Goal: Task Accomplishment & Management: Use online tool/utility

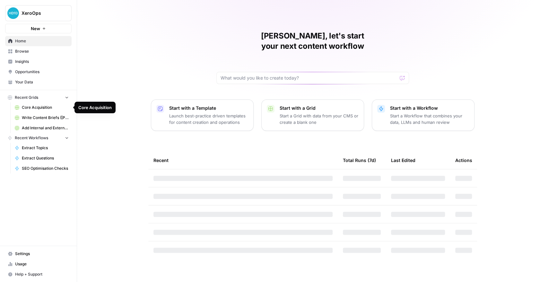
click at [49, 109] on span "Core Acquisition" at bounding box center [45, 108] width 47 height 6
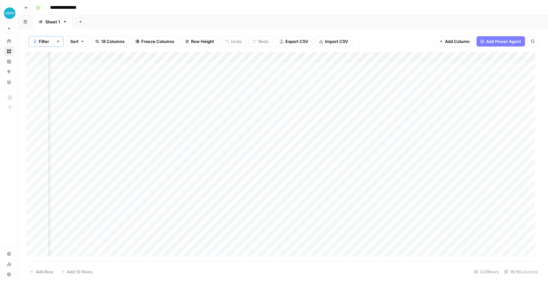
scroll to position [0, 753]
click at [192, 56] on div "Add Column" at bounding box center [283, 156] width 514 height 209
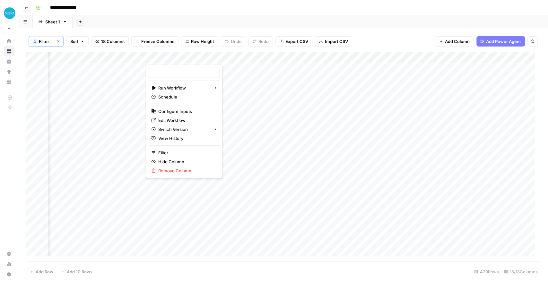
type input "Extract Topics"
click at [168, 121] on span "Edit Workflow" at bounding box center [186, 120] width 56 height 6
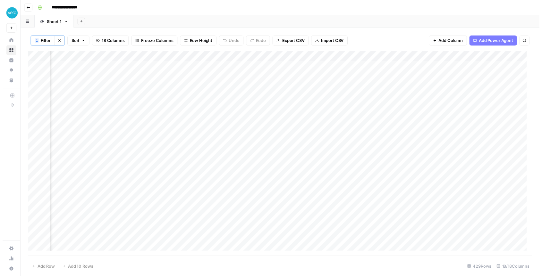
scroll to position [0, 572]
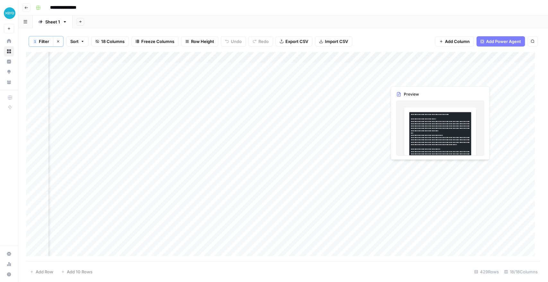
click at [402, 81] on div "Add Column" at bounding box center [283, 156] width 514 height 209
click at [402, 77] on div "Add Column" at bounding box center [283, 156] width 514 height 209
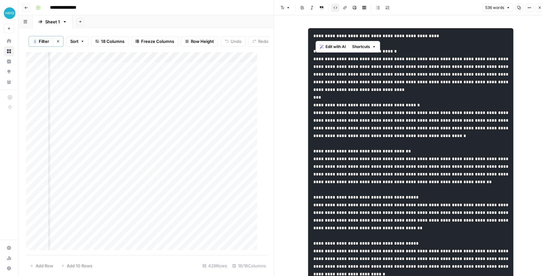
drag, startPoint x: 316, startPoint y: 35, endPoint x: 426, endPoint y: 37, distance: 110.4
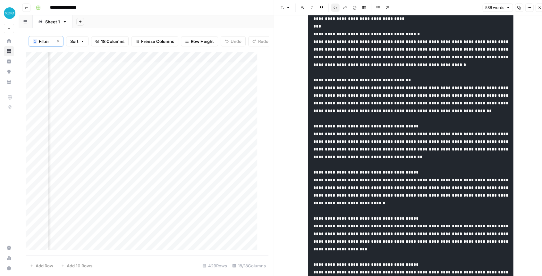
scroll to position [0, 960]
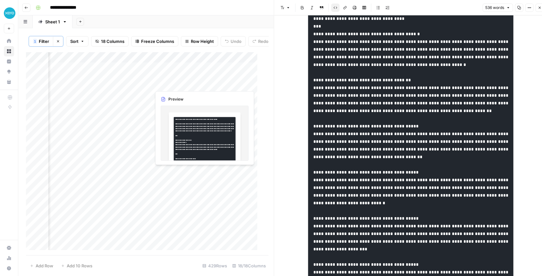
click at [177, 87] on div "Add Column" at bounding box center [144, 154] width 237 height 204
click at [174, 85] on div "Add Column" at bounding box center [144, 154] width 237 height 204
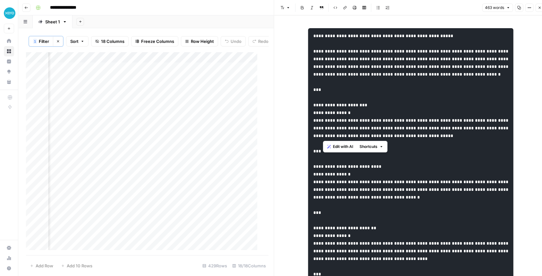
drag, startPoint x: 322, startPoint y: 114, endPoint x: 378, endPoint y: 139, distance: 60.6
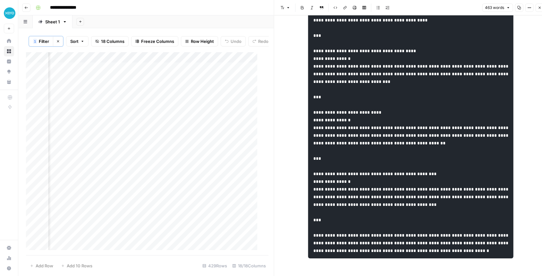
scroll to position [508, 0]
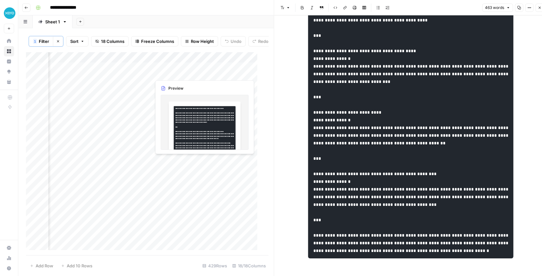
click at [182, 74] on div "Add Column" at bounding box center [144, 154] width 237 height 204
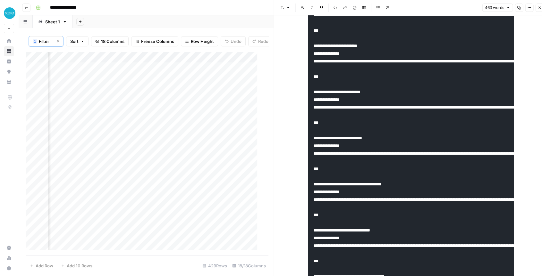
scroll to position [128, 0]
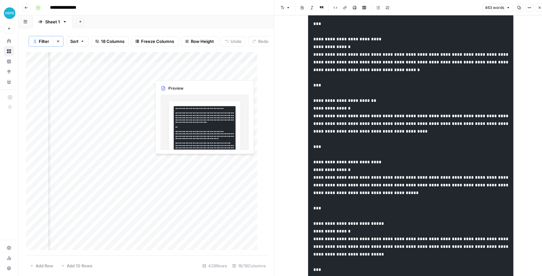
click at [180, 73] on div "Add Column" at bounding box center [144, 154] width 237 height 204
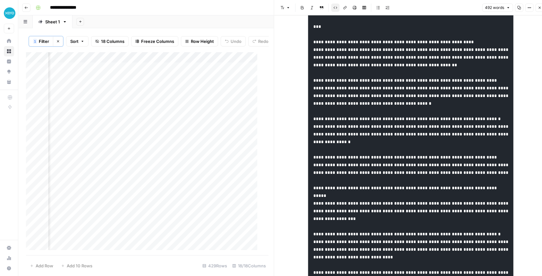
scroll to position [71, 0]
drag, startPoint x: 425, startPoint y: 142, endPoint x: 469, endPoint y: 148, distance: 44.4
click at [469, 148] on pre at bounding box center [410, 215] width 205 height 516
click at [326, 144] on pre at bounding box center [410, 215] width 205 height 516
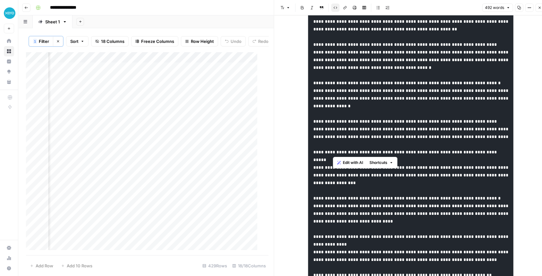
drag, startPoint x: 332, startPoint y: 152, endPoint x: 380, endPoint y: 152, distance: 48.1
click at [380, 152] on code at bounding box center [411, 179] width 196 height 505
click at [410, 149] on pre at bounding box center [410, 179] width 205 height 516
drag, startPoint x: 361, startPoint y: 151, endPoint x: 496, endPoint y: 155, distance: 134.8
click at [496, 155] on pre at bounding box center [410, 179] width 205 height 516
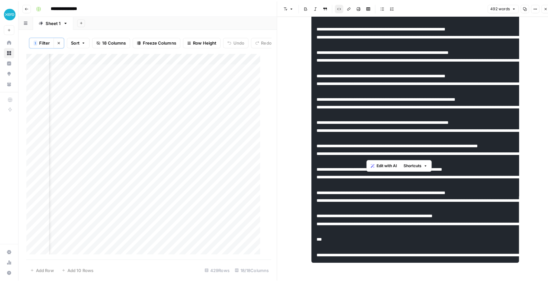
scroll to position [0, 523]
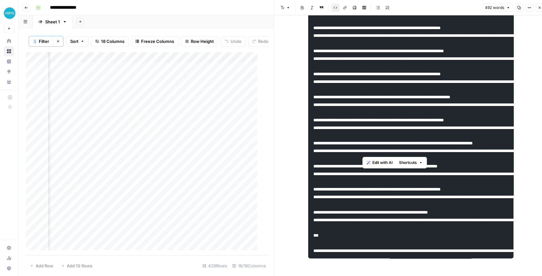
click at [537, 7] on button "Close" at bounding box center [539, 8] width 8 height 8
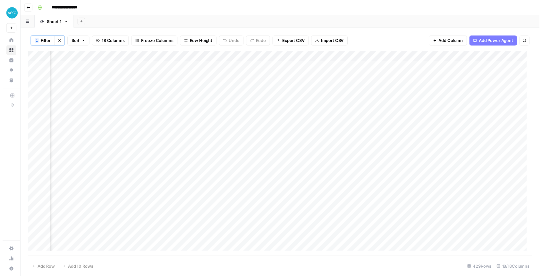
scroll to position [0, 720]
click at [341, 89] on div "Add Column" at bounding box center [283, 156] width 514 height 209
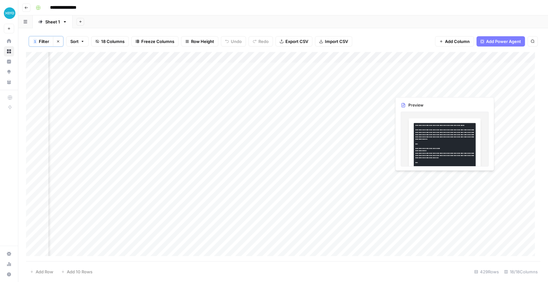
click at [415, 92] on div "Add Column" at bounding box center [283, 156] width 514 height 209
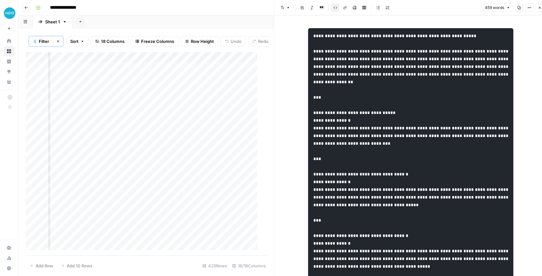
scroll to position [0, 643]
